Goal: Task Accomplishment & Management: Manage account settings

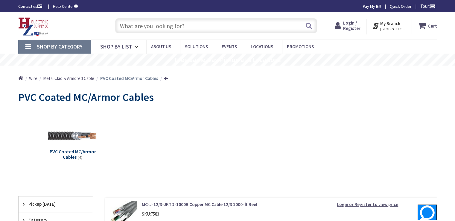
click at [350, 22] on span "Login / Register" at bounding box center [351, 25] width 17 height 11
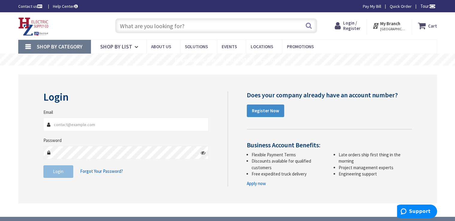
type input "darrelchase31@gmail.com"
click at [65, 176] on button "Login" at bounding box center [58, 171] width 30 height 13
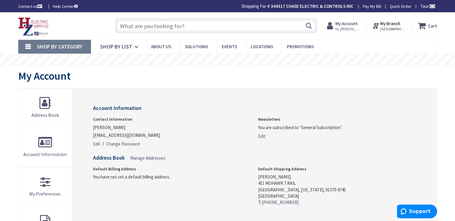
drag, startPoint x: 0, startPoint y: 0, endPoint x: 151, endPoint y: 85, distance: 173.5
click at [349, 30] on span "Hi, Darrel" at bounding box center [348, 29] width 25 height 5
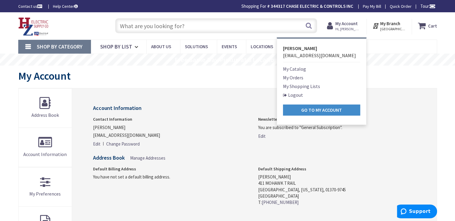
click at [295, 94] on link "Logout" at bounding box center [293, 94] width 20 height 7
